Goal: Find specific page/section

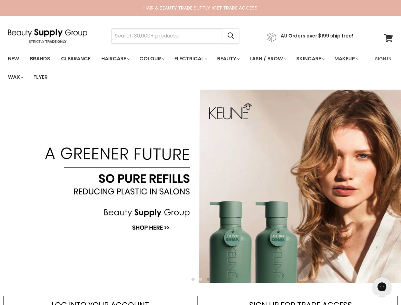
click at [169, 36] on input "Search" at bounding box center [167, 36] width 110 height 15
click at [234, 36] on icon "Search" at bounding box center [230, 36] width 6 height 7
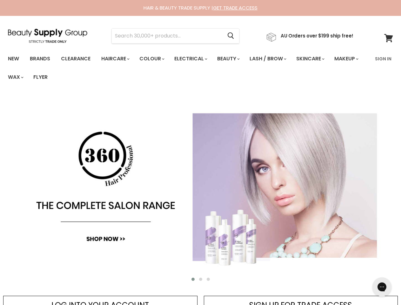
click at [117, 59] on link "Haircare" at bounding box center [114, 58] width 37 height 13
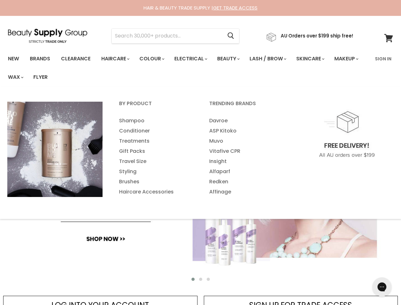
click at [155, 59] on link "Colour" at bounding box center [151, 58] width 34 height 13
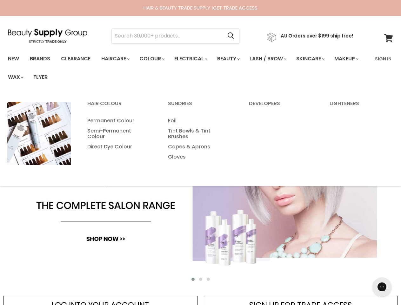
click at [195, 59] on link "Electrical" at bounding box center [190, 58] width 42 height 13
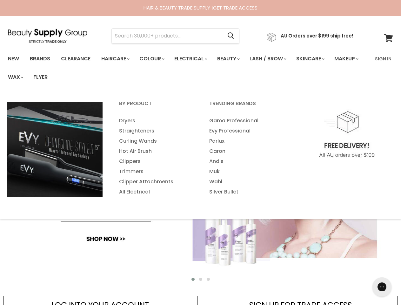
click at [233, 59] on link "Beauty" at bounding box center [227, 58] width 31 height 13
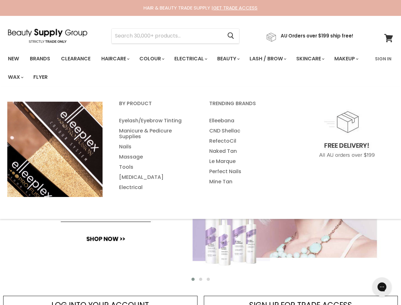
click at [274, 59] on link "Lash / Brow" at bounding box center [267, 58] width 45 height 13
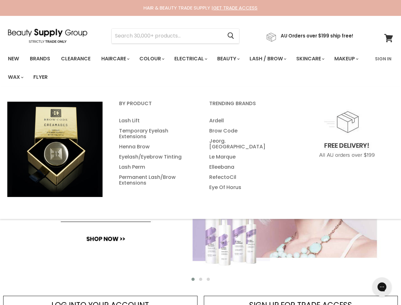
click at [318, 59] on link "Skincare" at bounding box center [309, 58] width 37 height 13
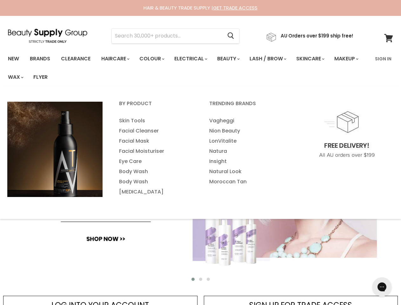
click at [329, 65] on link "Makeup" at bounding box center [345, 58] width 33 height 13
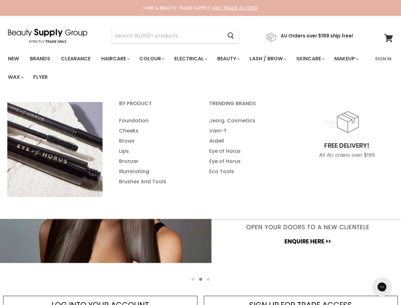
click at [27, 77] on link "Wax" at bounding box center [15, 76] width 24 height 13
